Goal: Find specific fact: Find specific fact

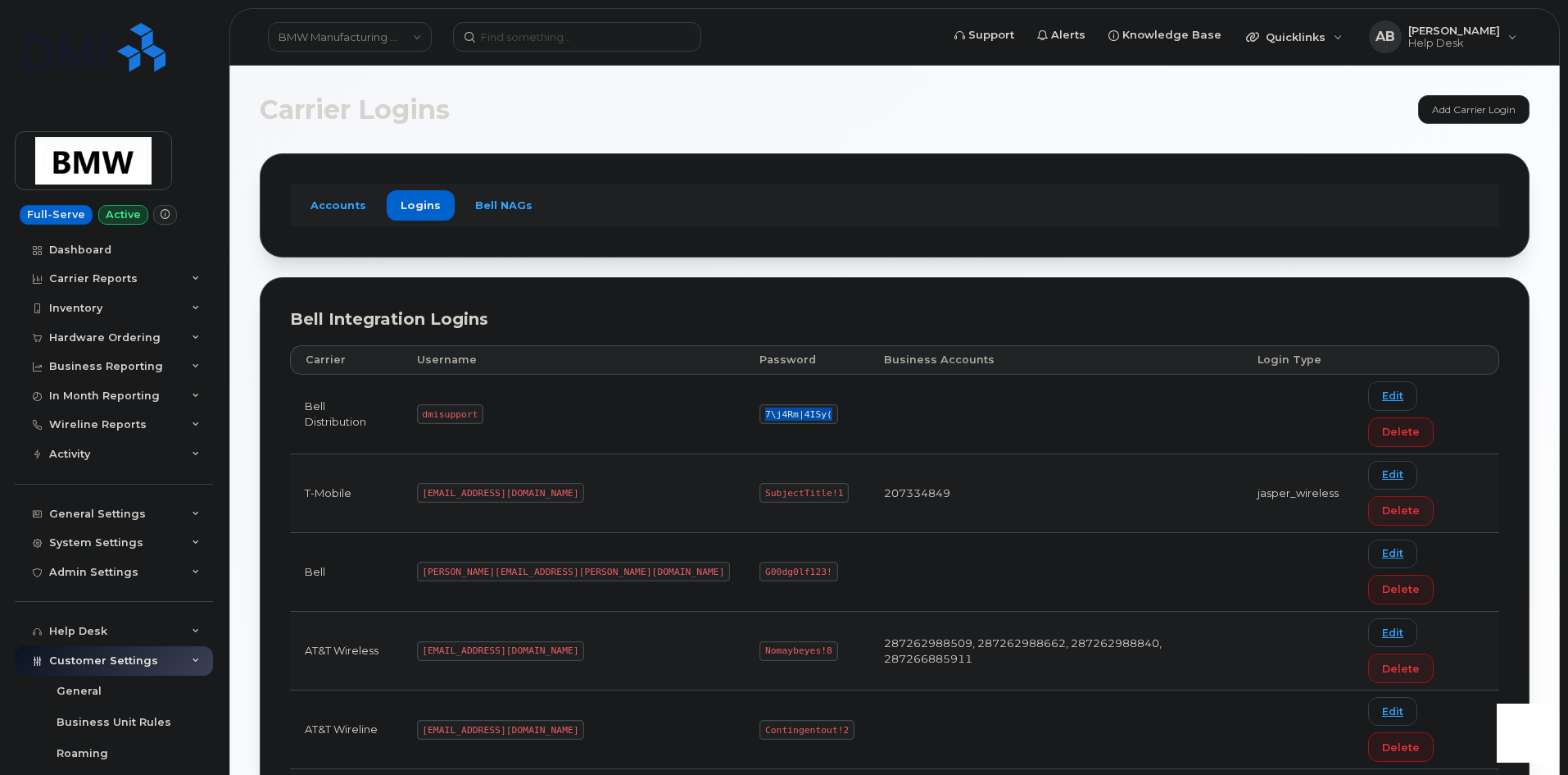
scroll to position [281, 0]
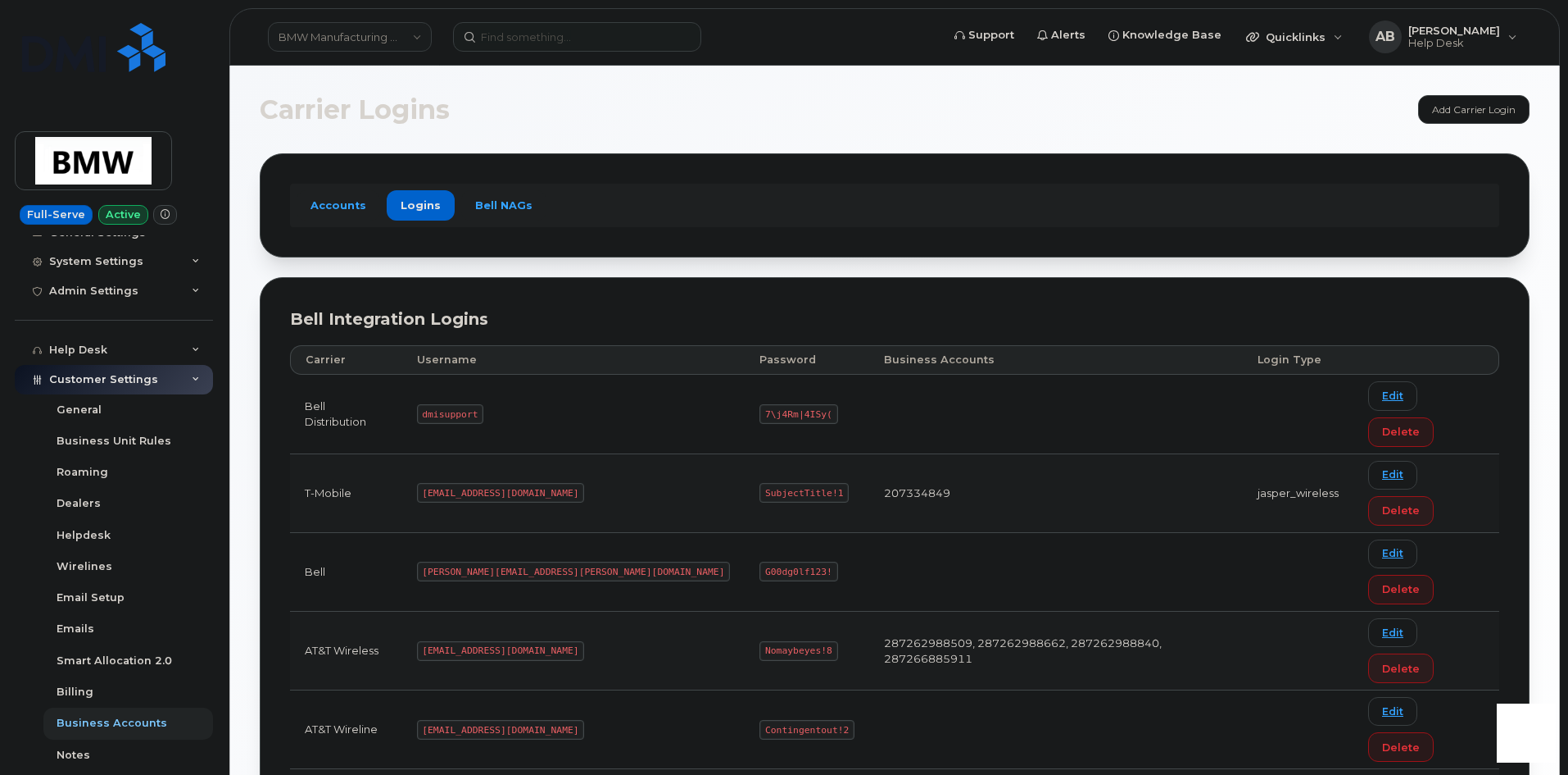
drag, startPoint x: 530, startPoint y: 697, endPoint x: 441, endPoint y: 696, distance: 89.0
copy code "[EMAIL_ADDRESS][DOMAIN_NAME]"
drag, startPoint x: 691, startPoint y: 696, endPoint x: 603, endPoint y: 695, distance: 88.0
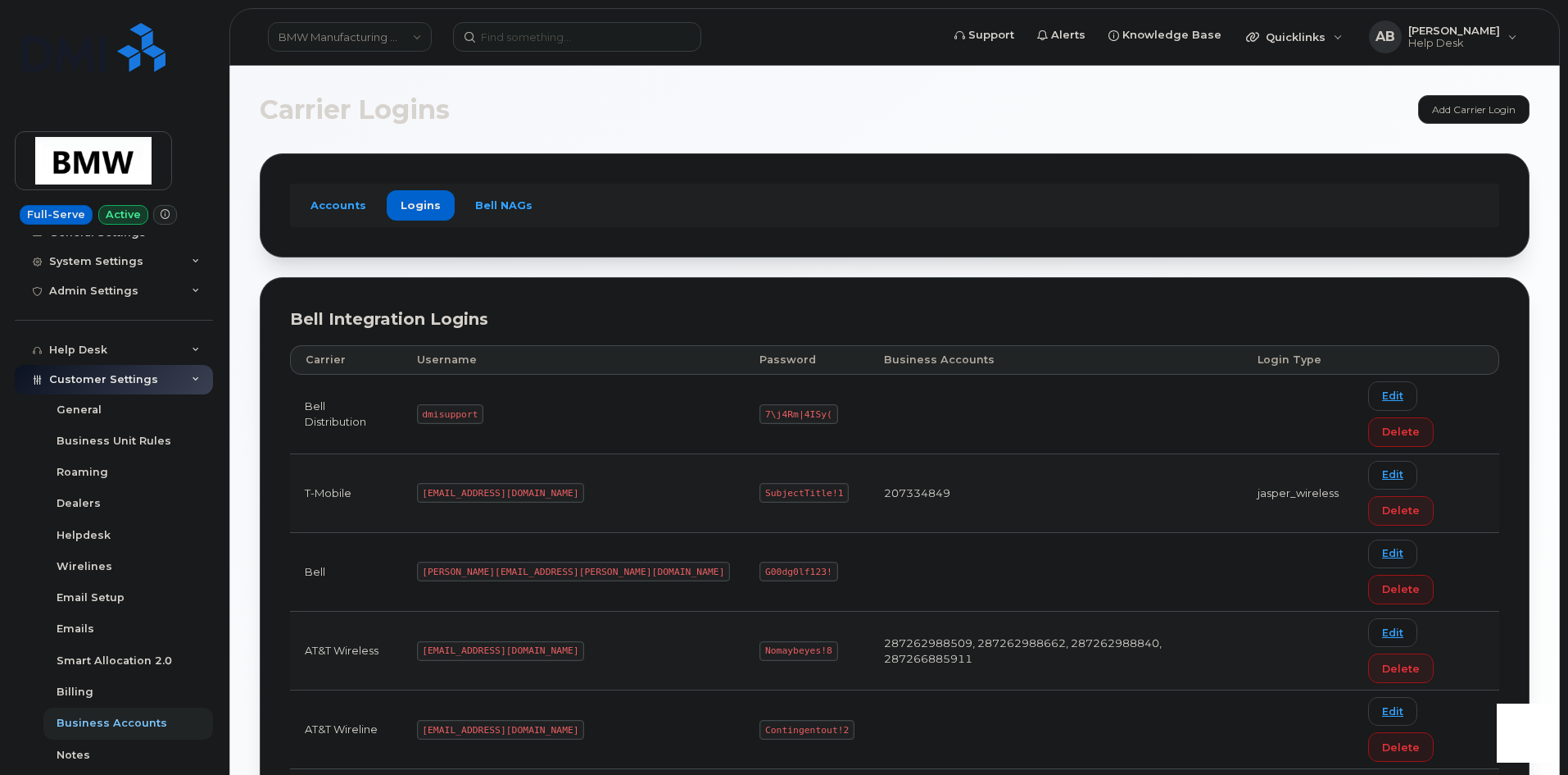
copy code "SubjectTitle!1"
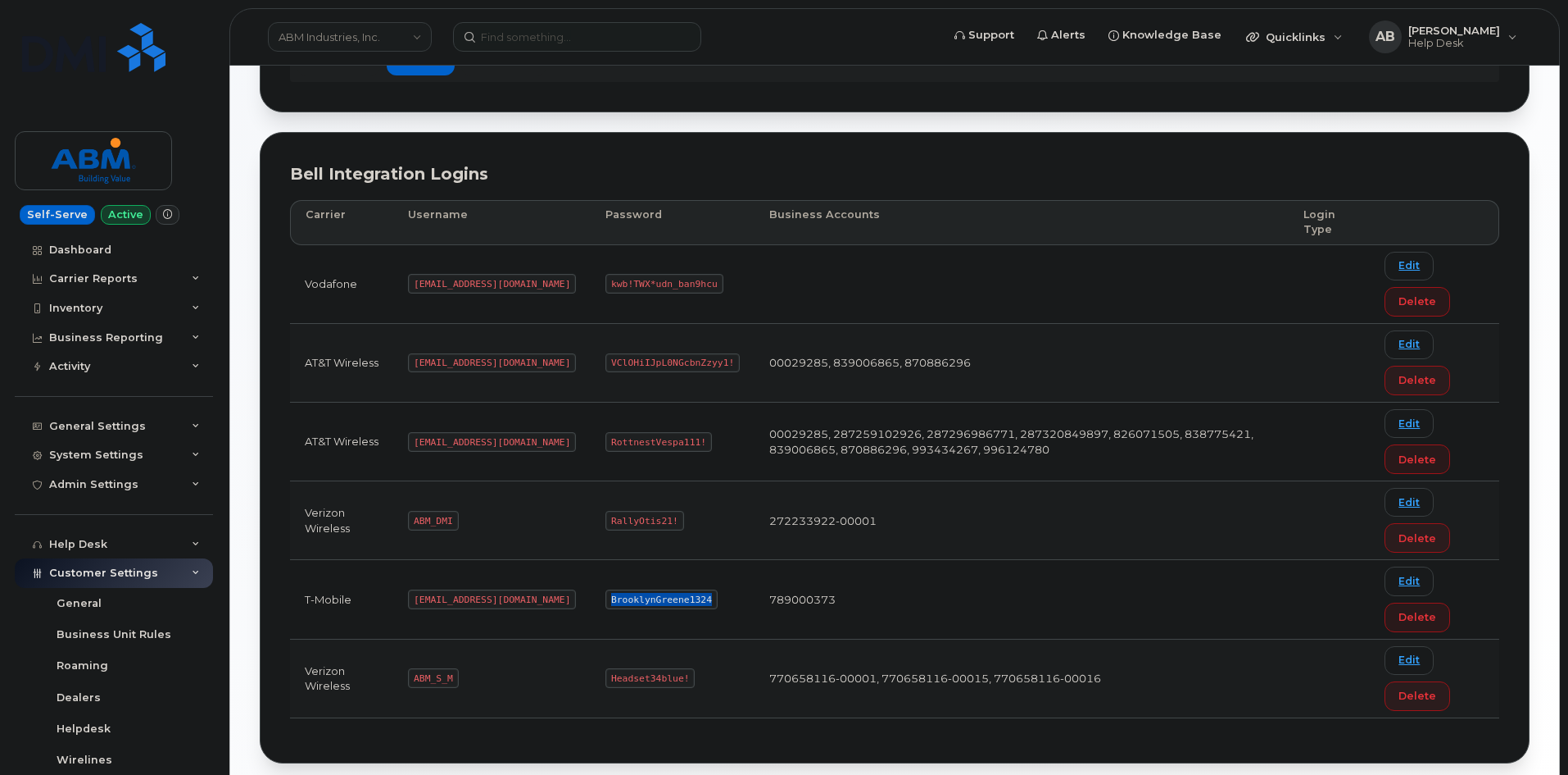
scroll to position [193, 0]
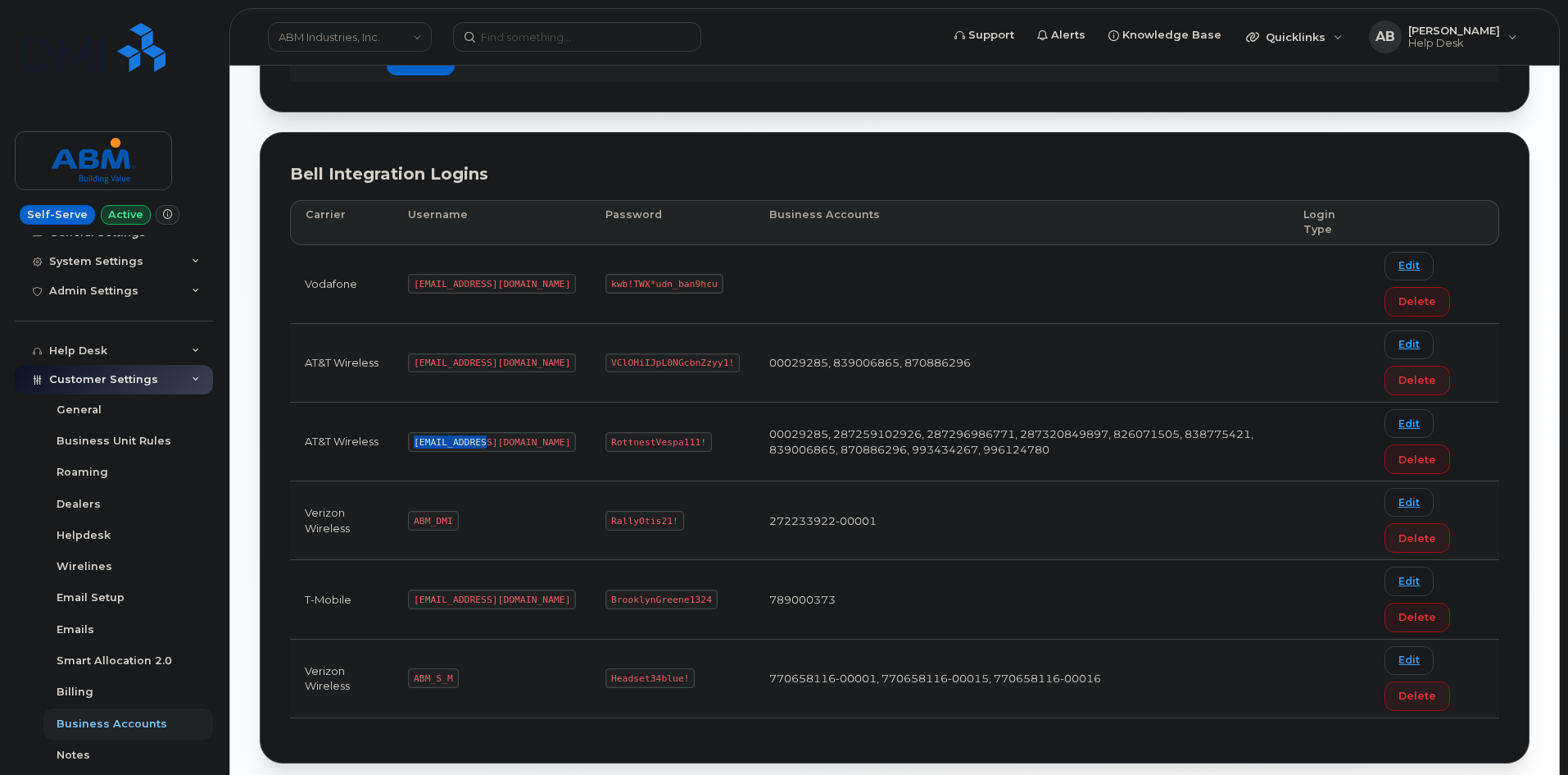
drag, startPoint x: 488, startPoint y: 438, endPoint x: 414, endPoint y: 447, distance: 74.5
click at [412, 448] on code "[EMAIL_ADDRESS][DOMAIN_NAME]" at bounding box center [492, 442] width 168 height 20
copy code "[EMAIL_ADDRESS][DOMAIN_NAME]"
drag, startPoint x: 640, startPoint y: 436, endPoint x: 525, endPoint y: 438, distance: 115.0
click at [525, 438] on tr "AT&T Wireless abm@dminc.com RottnestVespa111! 00029285, 287259102926, 287296986…" at bounding box center [894, 441] width 1209 height 78
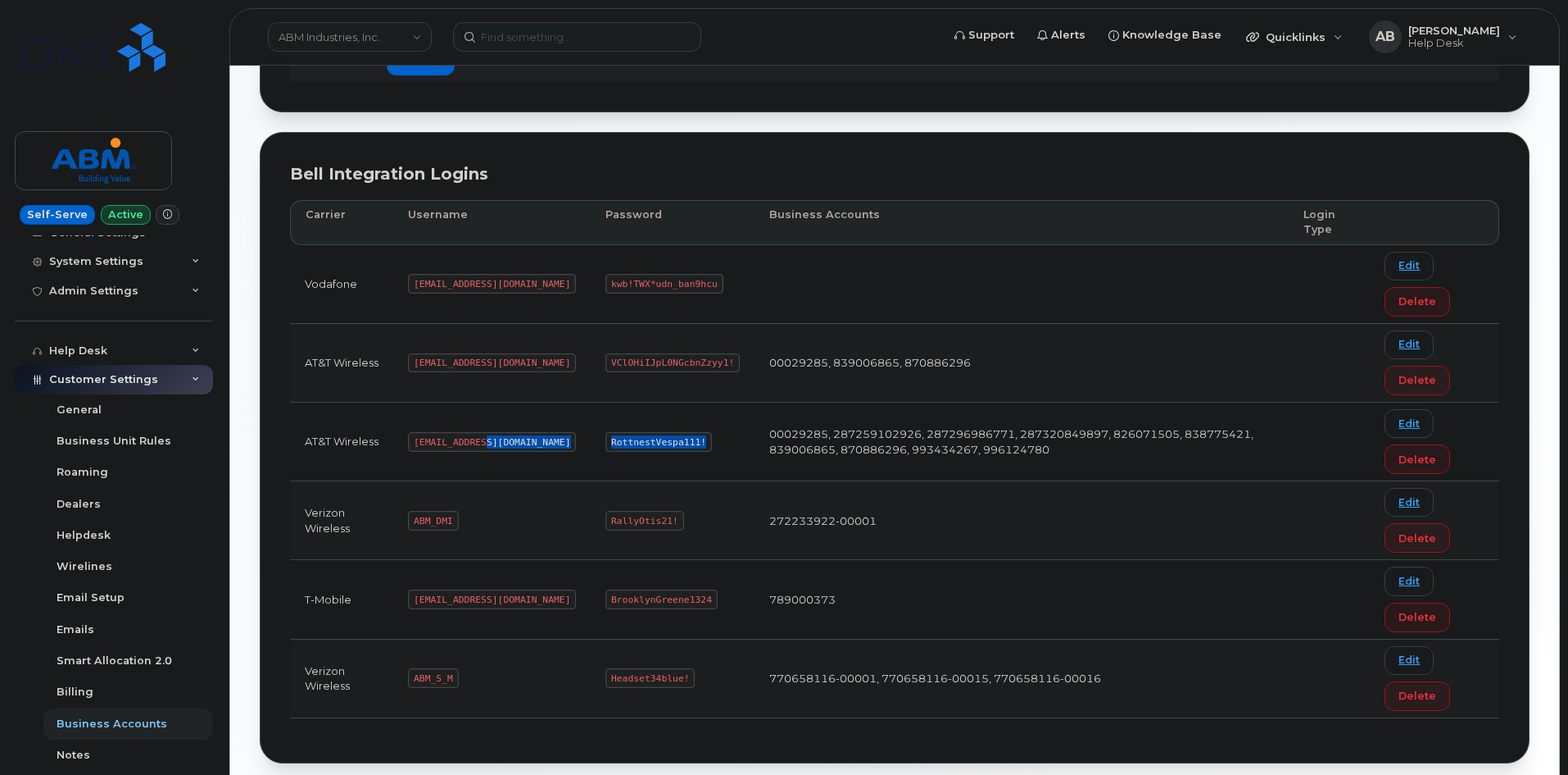
copy tr "RottnestVespa111!"
drag, startPoint x: 452, startPoint y: 677, endPoint x: 397, endPoint y: 678, distance: 55.0
click at [397, 678] on td "ABM_S_M" at bounding box center [491, 678] width 197 height 78
copy code "ABM_S_M"
drag, startPoint x: 625, startPoint y: 676, endPoint x: 543, endPoint y: 678, distance: 82.0
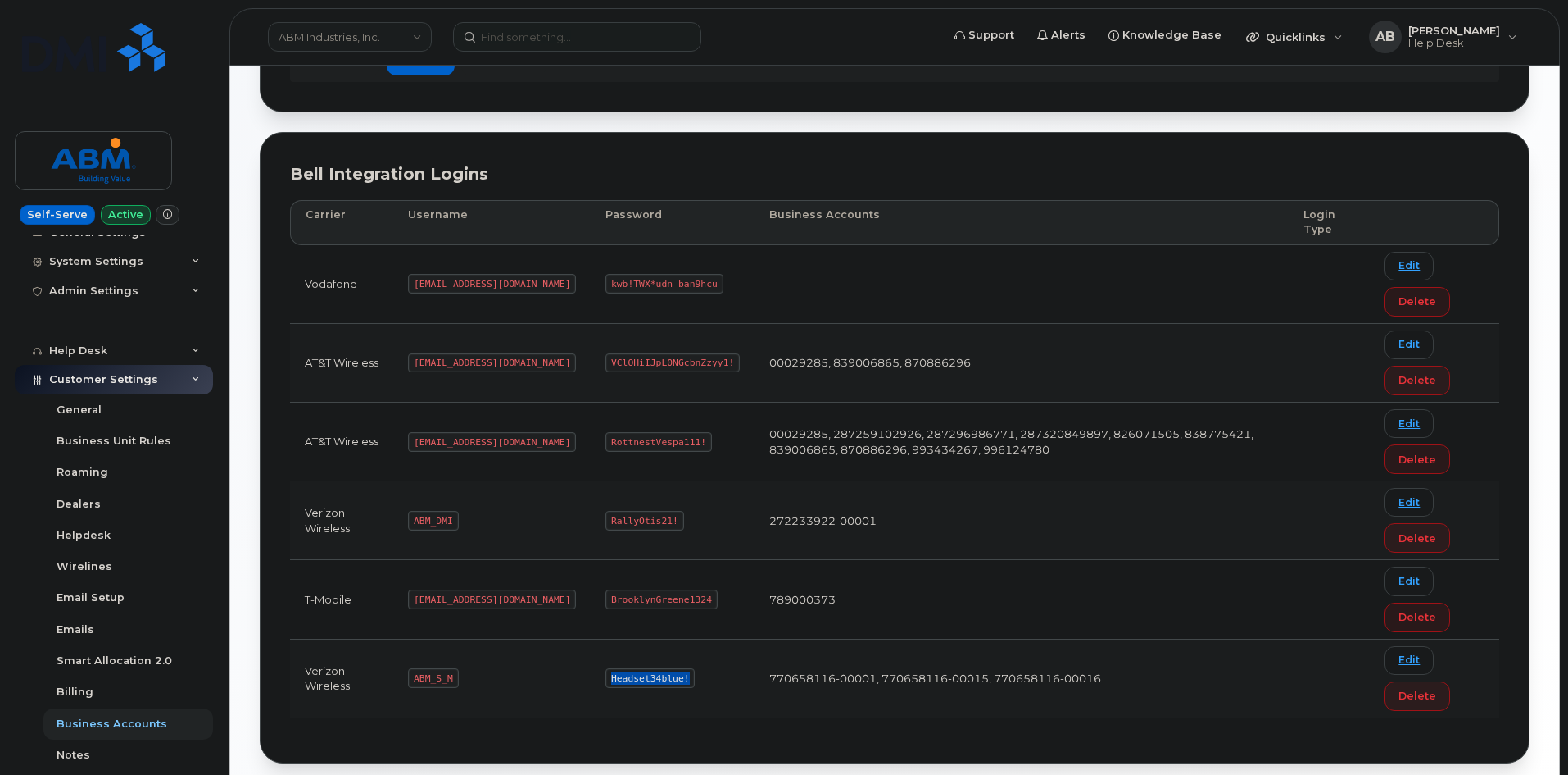
click at [591, 678] on td "Headset34blue!" at bounding box center [673, 678] width 164 height 78
copy code "Headset34blue!"
